Goal: Information Seeking & Learning: Learn about a topic

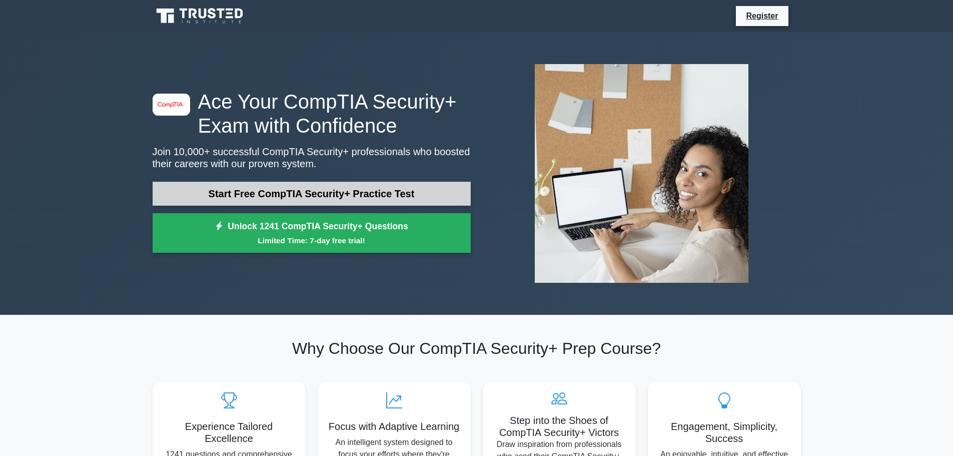
click at [414, 196] on link "Start Free CompTIA Security+ Practice Test" at bounding box center [312, 194] width 318 height 24
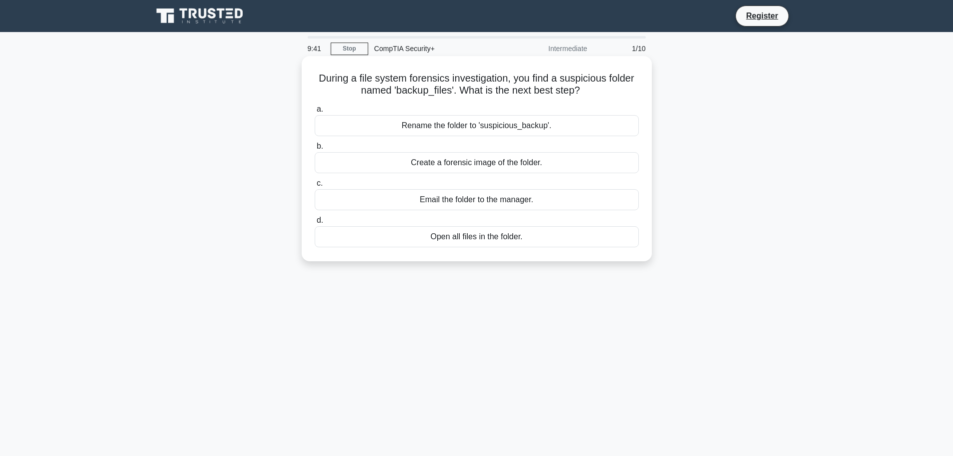
click at [456, 201] on div "Email the folder to the manager." at bounding box center [477, 199] width 324 height 21
click at [315, 187] on input "c. Email the folder to the manager." at bounding box center [315, 183] width 0 height 7
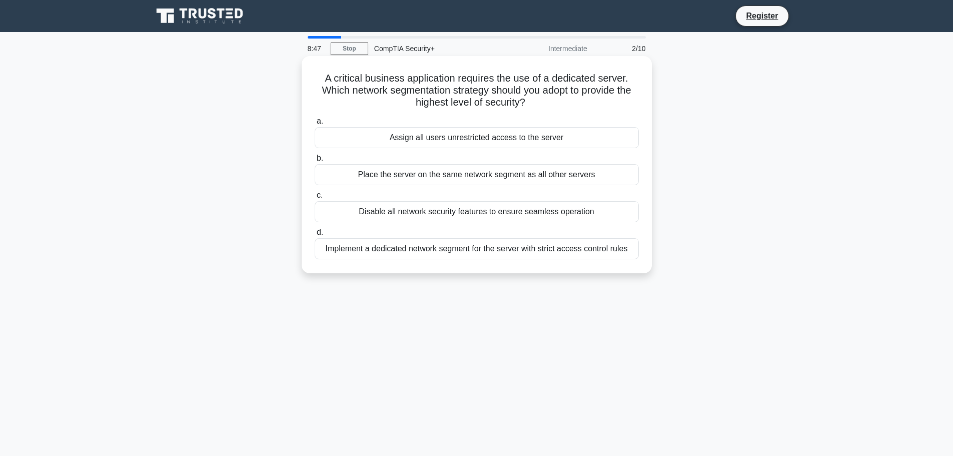
click at [478, 215] on div "Disable all network security features to ensure seamless operation" at bounding box center [477, 211] width 324 height 21
click at [354, 208] on div "Disable all network security features to ensure seamless operation" at bounding box center [477, 211] width 324 height 21
click at [315, 199] on input "c. Disable all network security features to ensure seamless operation" at bounding box center [315, 195] width 0 height 7
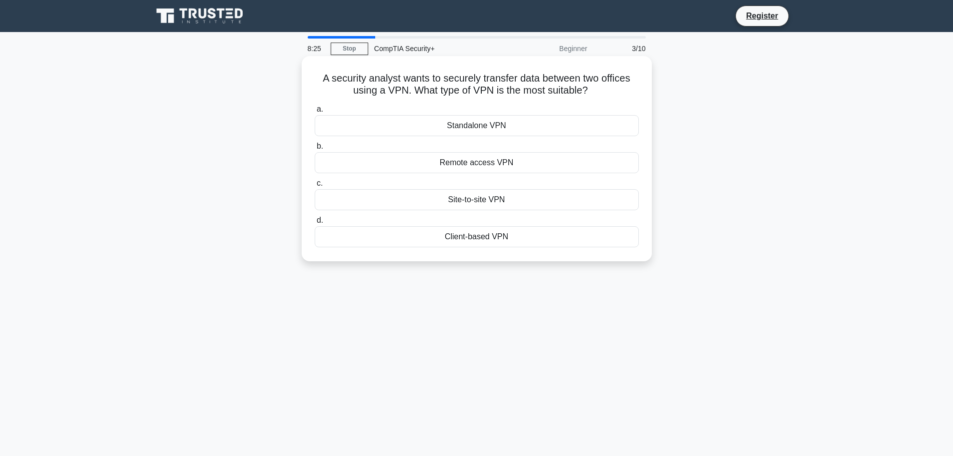
click at [473, 201] on div "Site-to-site VPN" at bounding box center [477, 199] width 324 height 21
click at [315, 187] on input "c. Site-to-site VPN" at bounding box center [315, 183] width 0 height 7
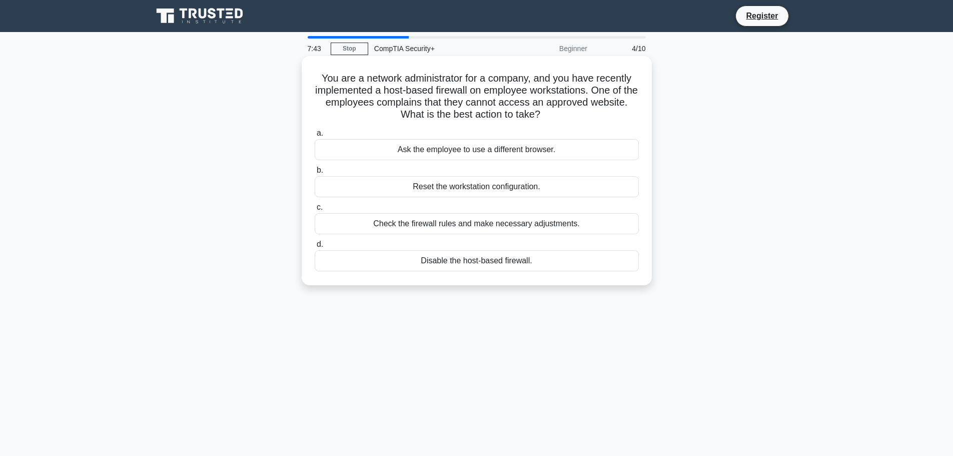
click at [497, 230] on div "Check the firewall rules and make necessary adjustments." at bounding box center [477, 223] width 324 height 21
click at [315, 211] on input "c. Check the firewall rules and make necessary adjustments." at bounding box center [315, 207] width 0 height 7
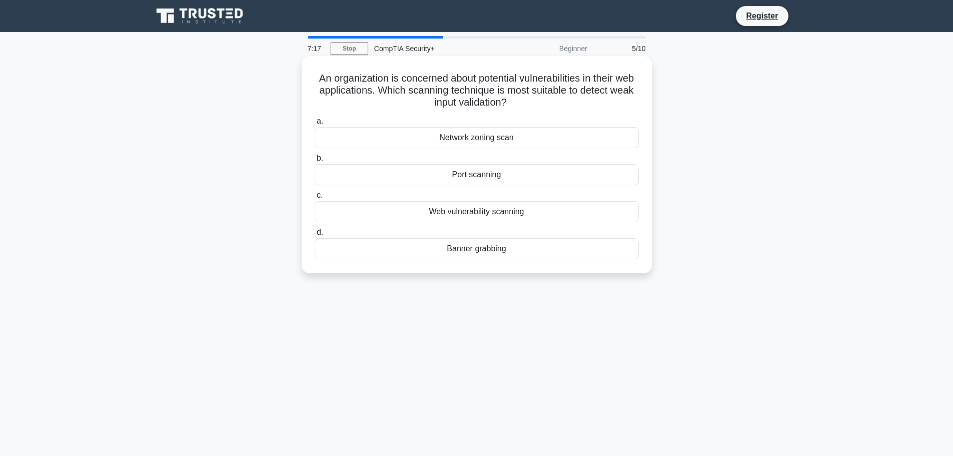
click at [492, 212] on div "Web vulnerability scanning" at bounding box center [477, 211] width 324 height 21
click at [315, 199] on input "c. Web vulnerability scanning" at bounding box center [315, 195] width 0 height 7
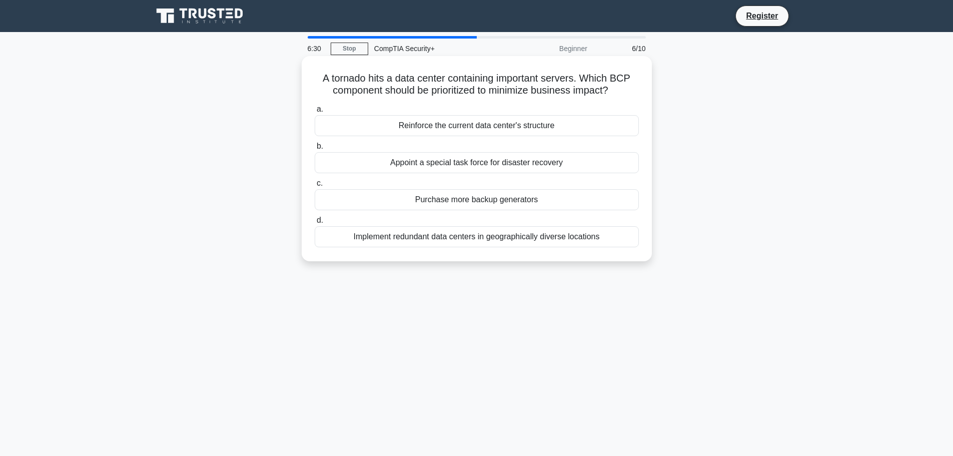
click at [541, 159] on div "Appoint a special task force for disaster recovery" at bounding box center [477, 162] width 324 height 21
click at [315, 150] on input "b. Appoint a special task force for disaster recovery" at bounding box center [315, 146] width 0 height 7
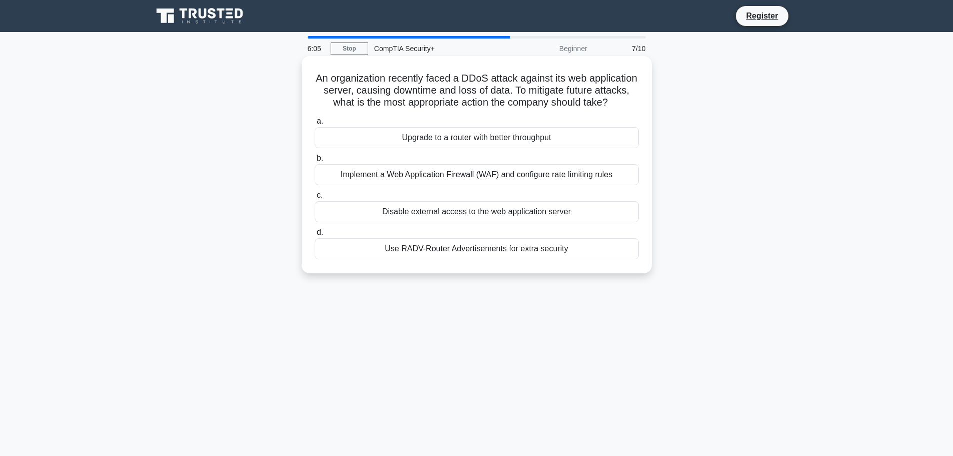
click at [491, 185] on div "Implement a Web Application Firewall (WAF) and configure rate limiting rules" at bounding box center [477, 174] width 324 height 21
click at [315, 162] on input "b. Implement a Web Application Firewall (WAF) and configure rate limiting rules" at bounding box center [315, 158] width 0 height 7
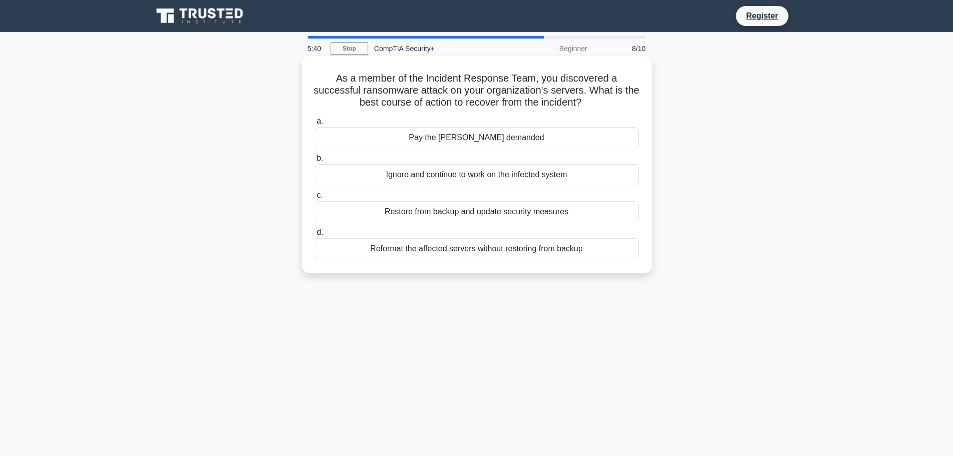
click at [469, 214] on div "Restore from backup and update security measures" at bounding box center [477, 211] width 324 height 21
click at [315, 199] on input "c. Restore from backup and update security measures" at bounding box center [315, 195] width 0 height 7
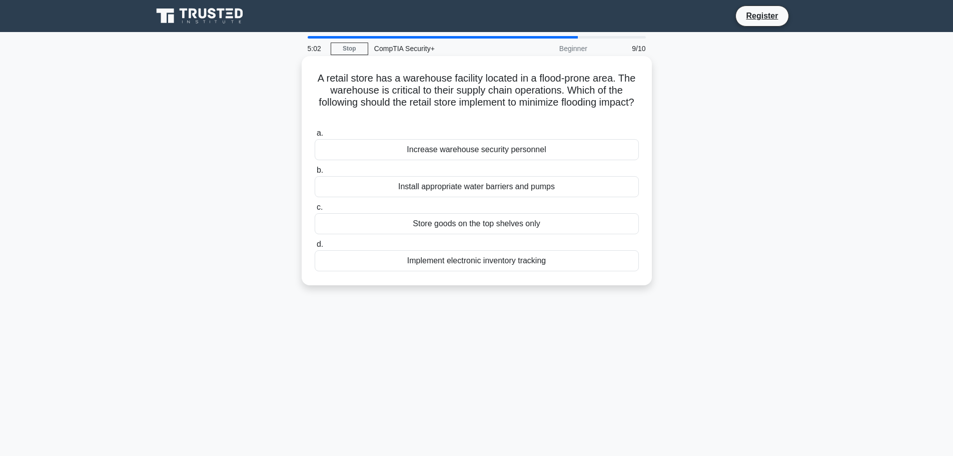
click at [465, 191] on div "Install appropriate water barriers and pumps" at bounding box center [477, 186] width 324 height 21
click at [315, 174] on input "b. Install appropriate water barriers and pumps" at bounding box center [315, 170] width 0 height 7
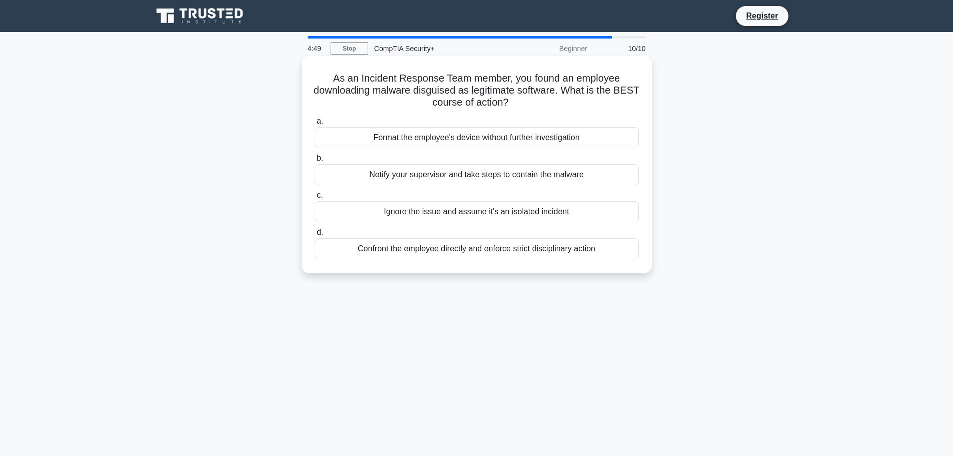
click at [438, 173] on div "Notify your supervisor and take steps to contain the malware" at bounding box center [477, 174] width 324 height 21
click at [315, 162] on input "b. Notify your supervisor and take steps to contain the malware" at bounding box center [315, 158] width 0 height 7
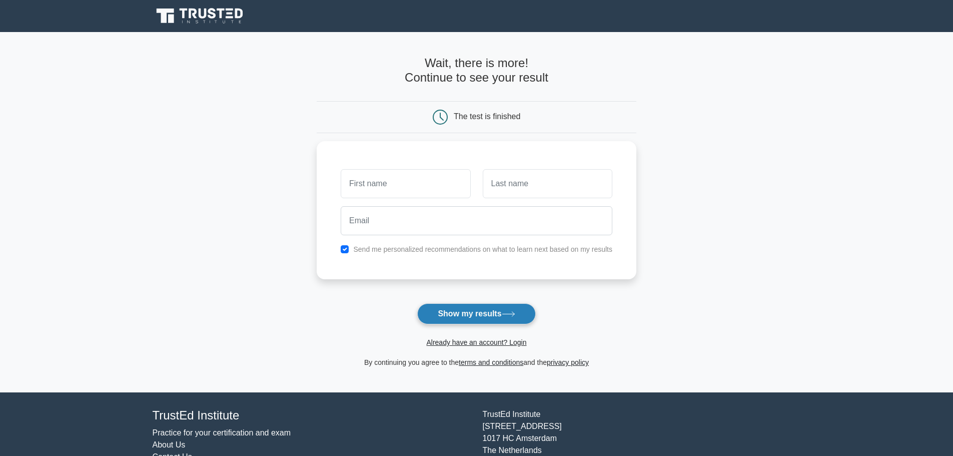
click at [496, 314] on button "Show my results" at bounding box center [476, 313] width 118 height 21
click at [697, 248] on main "Wait, there is more! Continue to see your result The test is finished and the" at bounding box center [476, 212] width 953 height 360
click at [392, 177] on input "text" at bounding box center [406, 181] width 130 height 29
type input "[PERSON_NAME]"
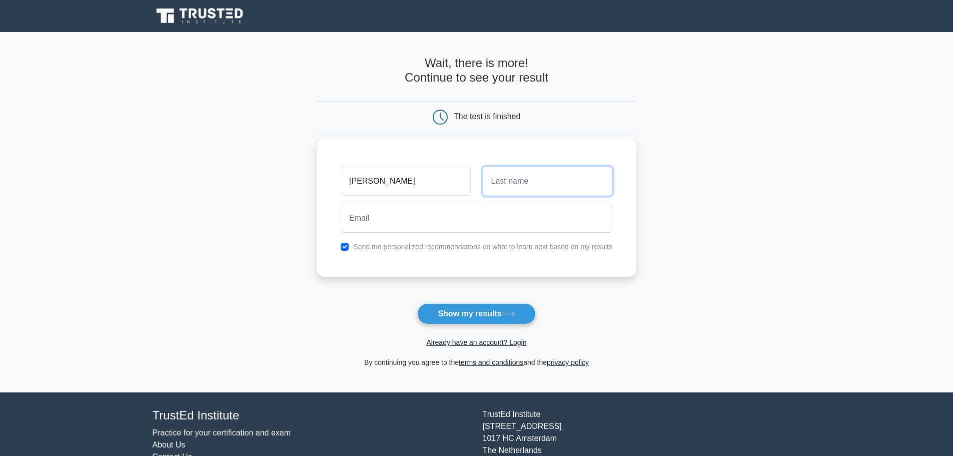
click at [559, 183] on input "text" at bounding box center [548, 181] width 130 height 29
type input "[PERSON_NAME]"
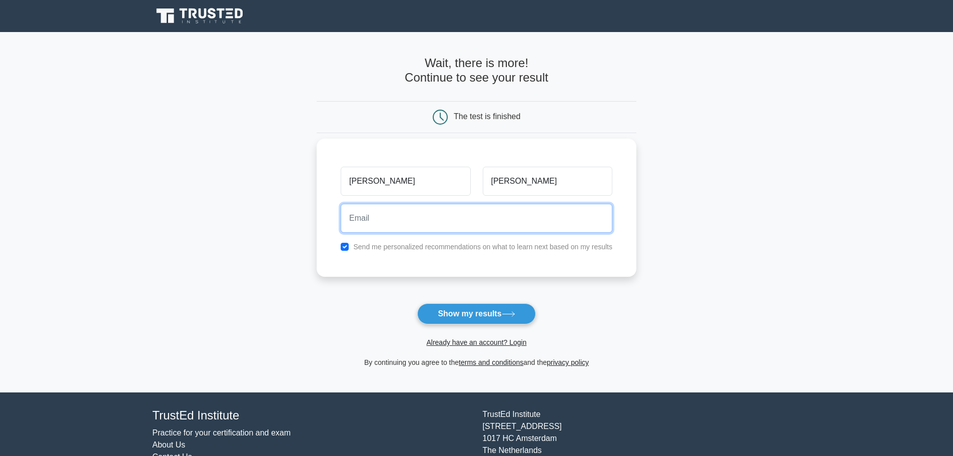
click at [459, 227] on input "email" at bounding box center [477, 218] width 272 height 29
type input "[EMAIL_ADDRESS][DOMAIN_NAME]"
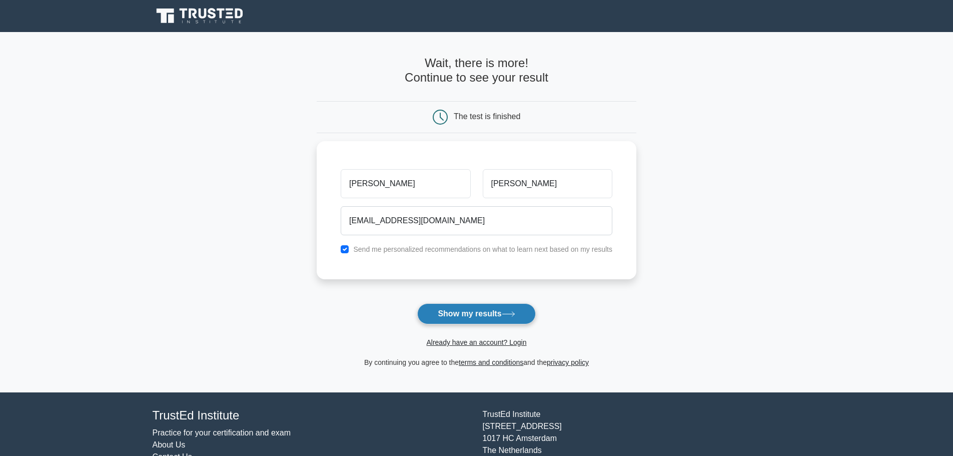
click at [484, 313] on button "Show my results" at bounding box center [476, 313] width 118 height 21
